Goal: Obtain resource: Download file/media

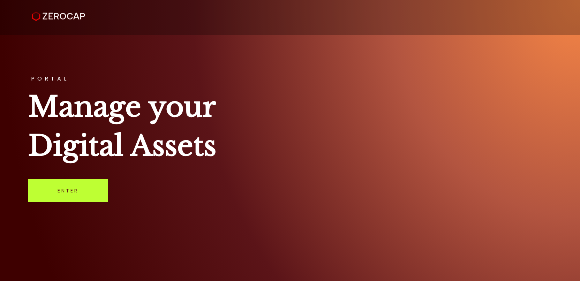
click at [90, 184] on link "Enter" at bounding box center [68, 190] width 80 height 23
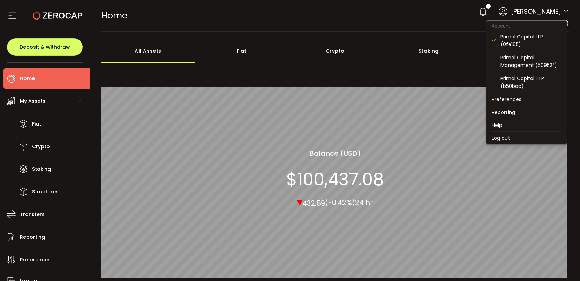
click at [563, 12] on icon at bounding box center [566, 12] width 6 height 6
click at [523, 58] on div "Primal Capital Management (50952f)" at bounding box center [531, 61] width 61 height 15
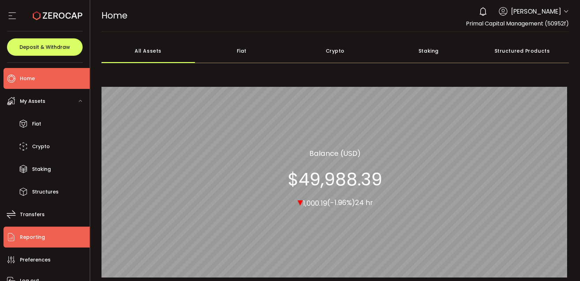
click at [41, 237] on span "Reporting" at bounding box center [32, 237] width 25 height 10
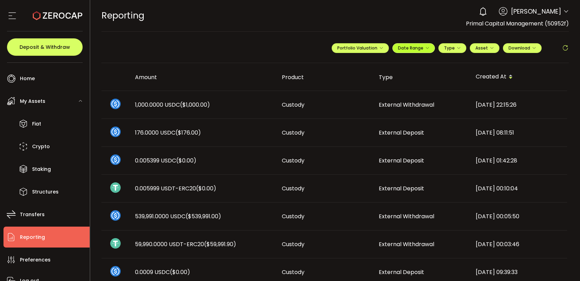
click at [420, 47] on span "Date Range" at bounding box center [413, 48] width 31 height 6
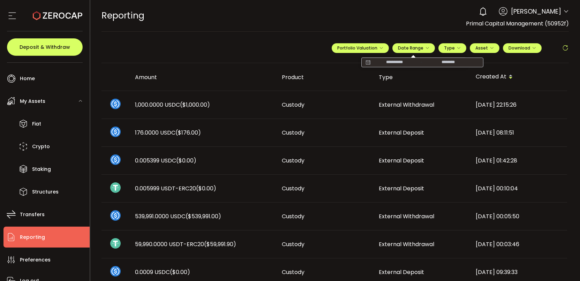
click at [365, 63] on icon at bounding box center [368, 62] width 9 height 7
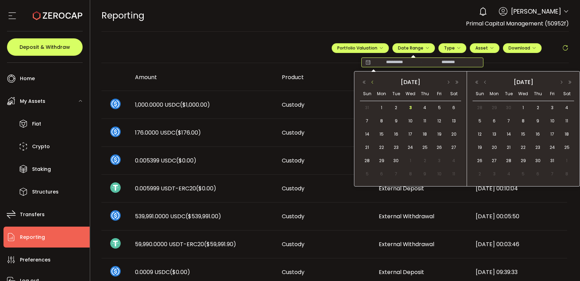
click at [373, 81] on button "button" at bounding box center [372, 82] width 8 height 5
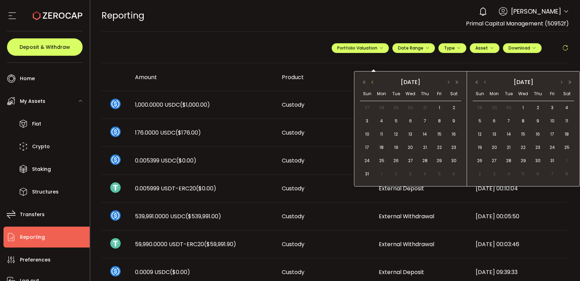
click at [373, 81] on button "button" at bounding box center [372, 82] width 8 height 5
click at [368, 120] on span "1" at bounding box center [367, 121] width 8 height 8
click at [486, 83] on button "button" at bounding box center [485, 82] width 8 height 5
click at [521, 106] on span "3" at bounding box center [523, 108] width 8 height 8
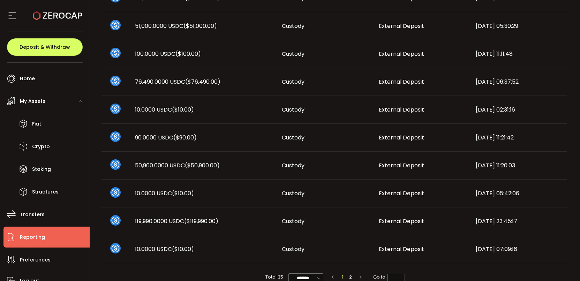
scroll to position [405, 0]
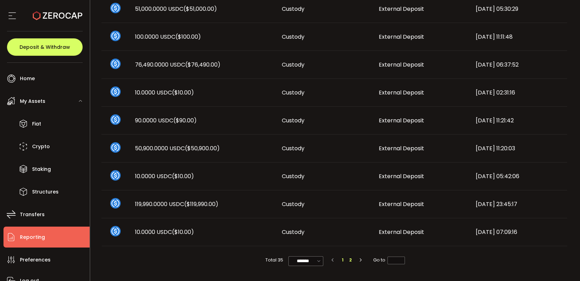
click at [349, 259] on li "2" at bounding box center [351, 260] width 8 height 8
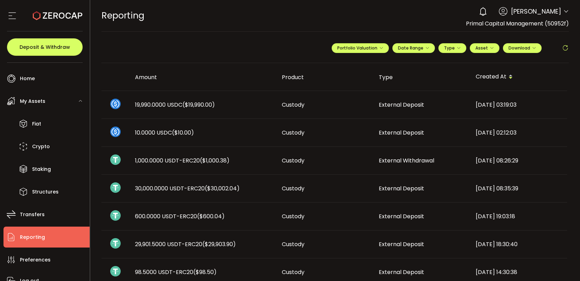
scroll to position [265, 0]
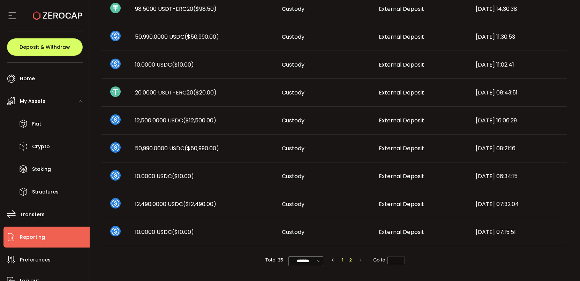
click at [343, 260] on li "1" at bounding box center [343, 260] width 8 height 8
type input "*"
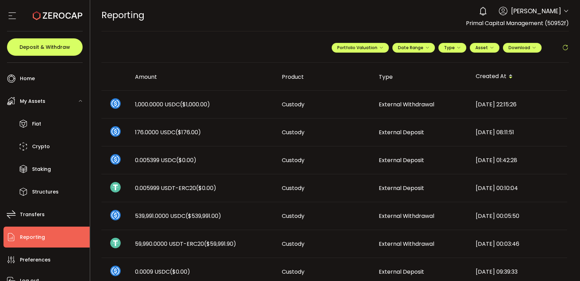
scroll to position [0, 0]
click at [532, 48] on icon "button" at bounding box center [534, 48] width 4 height 4
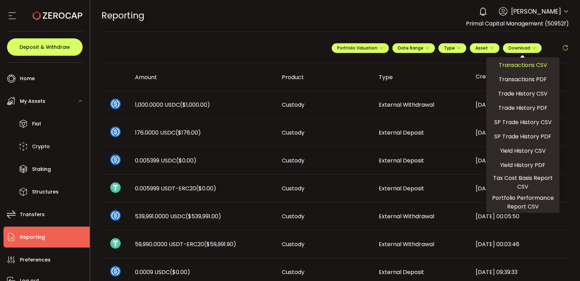
click at [525, 66] on span "Transactions CSV" at bounding box center [523, 65] width 48 height 9
